Goal: Transaction & Acquisition: Purchase product/service

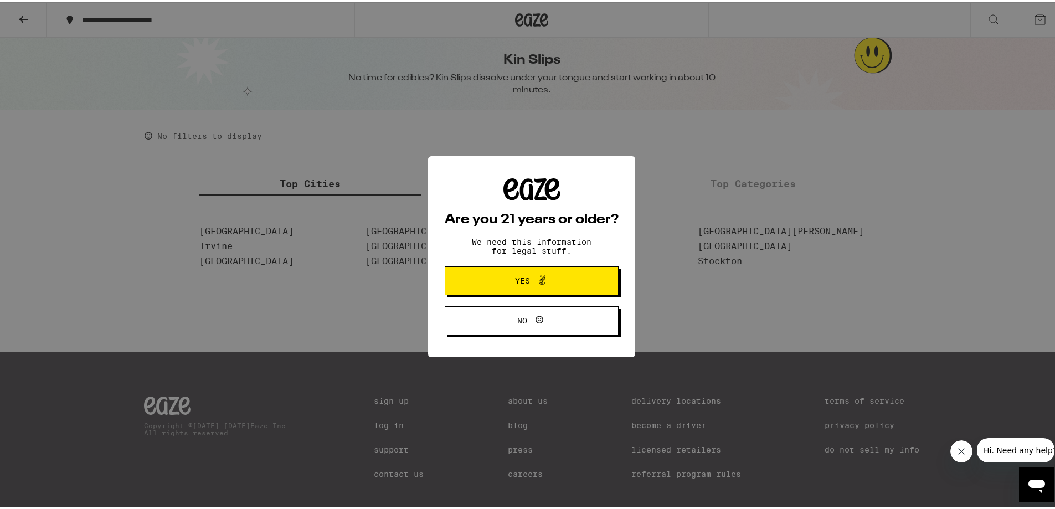
click at [530, 277] on span at bounding box center [539, 278] width 19 height 14
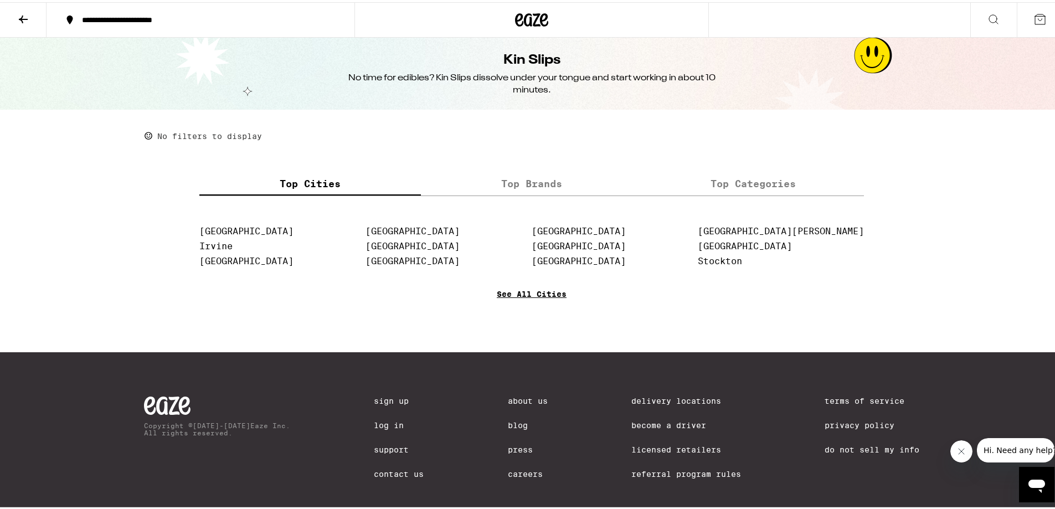
click at [542, 296] on link "See All Cities" at bounding box center [532, 307] width 70 height 41
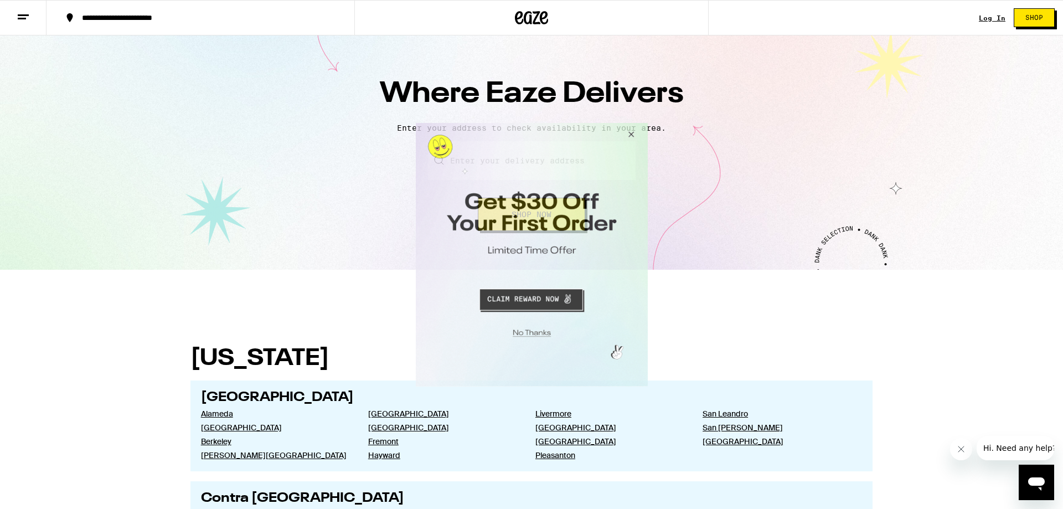
click at [635, 132] on button "Close Modal" at bounding box center [629, 135] width 30 height 27
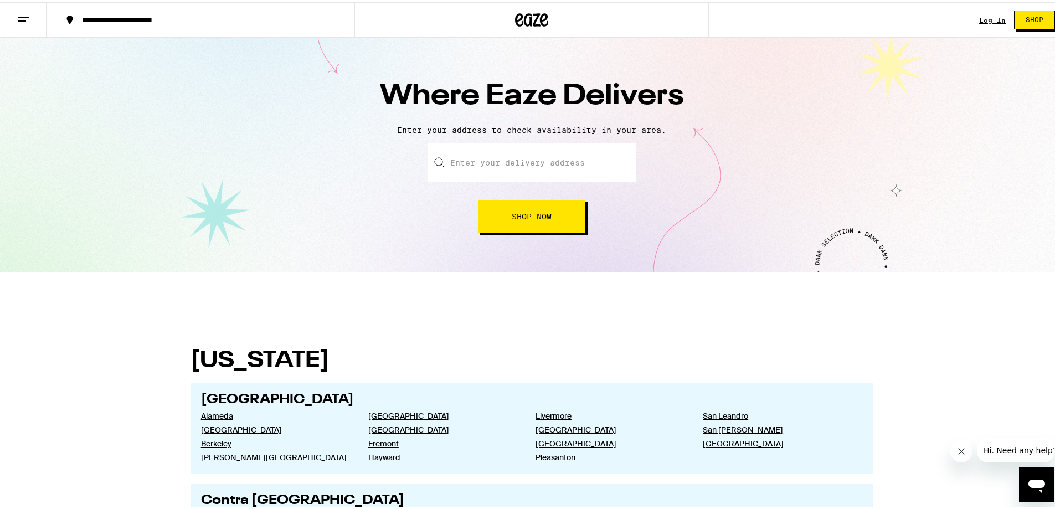
click at [528, 158] on input "text" at bounding box center [532, 160] width 208 height 39
click at [535, 214] on span "Shop Now" at bounding box center [532, 214] width 40 height 8
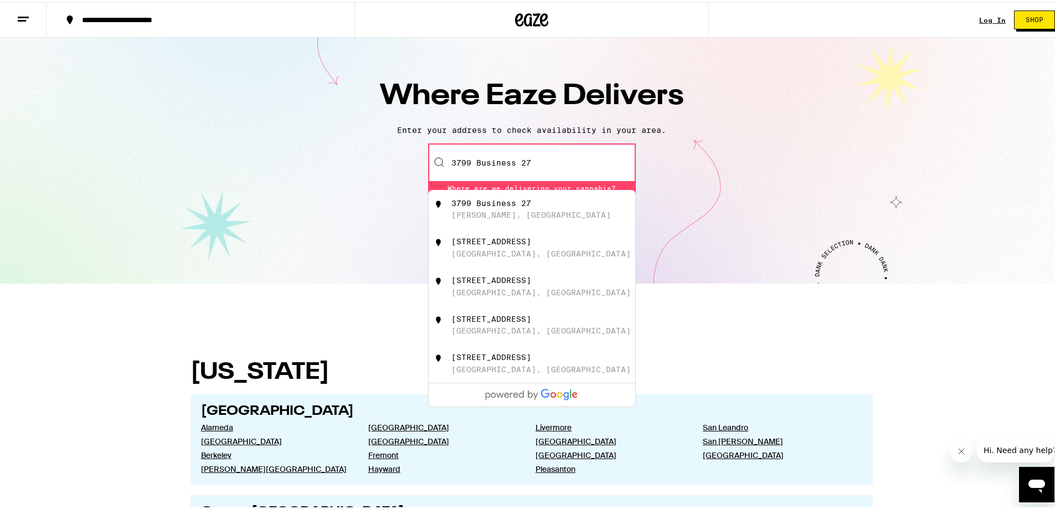
click at [536, 202] on div "[STREET_ADDRESS]" at bounding box center [550, 207] width 198 height 21
type input "[STREET_ADDRESS]"
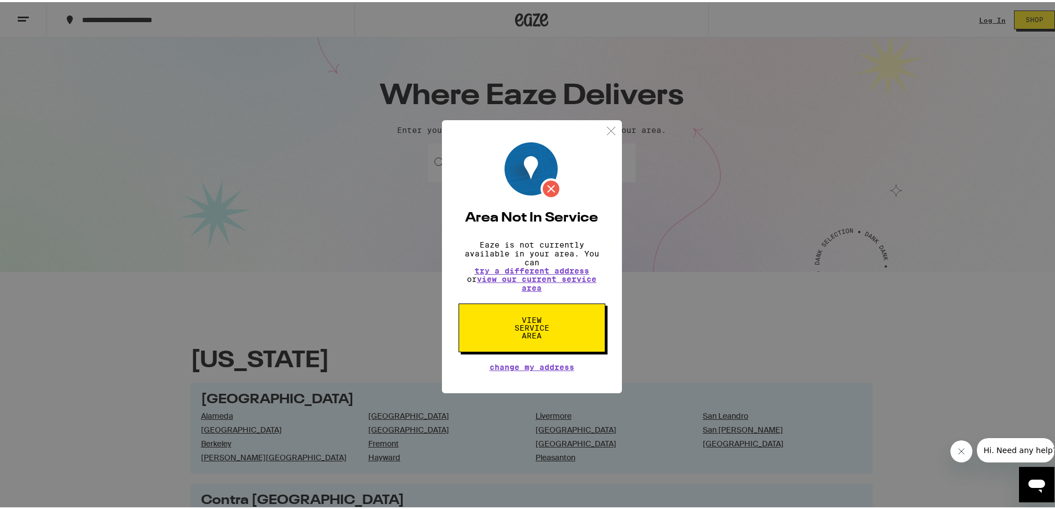
click at [598, 339] on button "View Service Area" at bounding box center [531, 325] width 147 height 49
click at [547, 321] on span "View Service Area" at bounding box center [531, 325] width 57 height 23
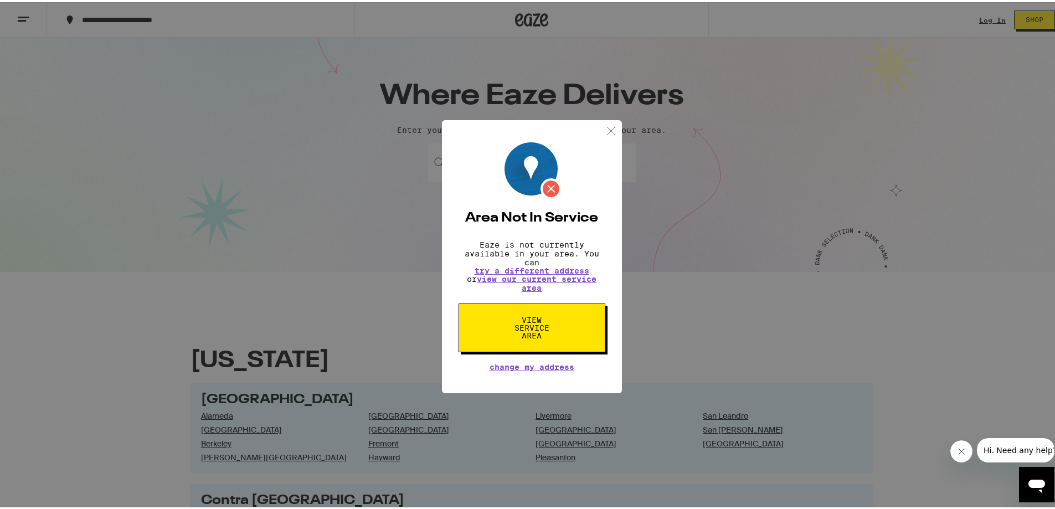
click at [547, 321] on span "View Service Area" at bounding box center [531, 325] width 57 height 23
